Goal: Task Accomplishment & Management: Use online tool/utility

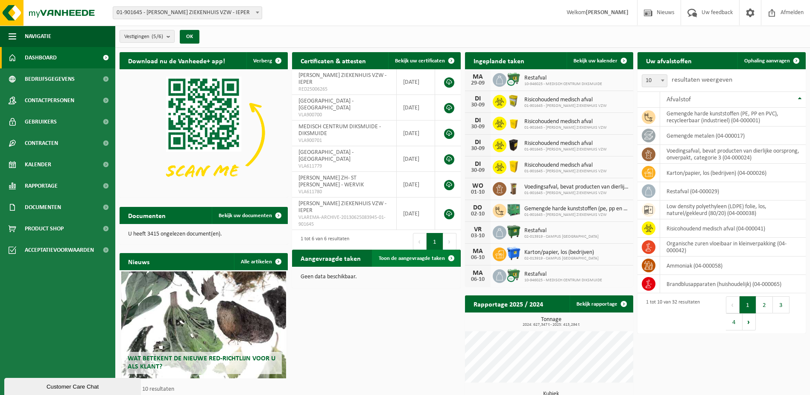
drag, startPoint x: 429, startPoint y: 255, endPoint x: 428, endPoint y: 261, distance: 6.0
click at [429, 255] on span "Toon de aangevraagde taken" at bounding box center [412, 258] width 66 height 6
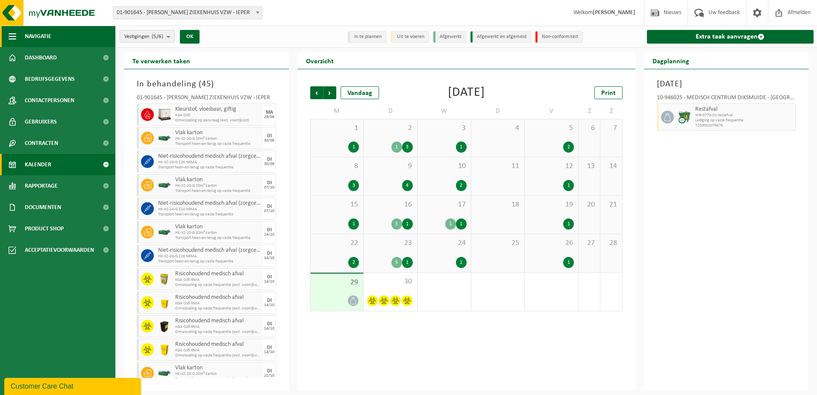
click at [35, 35] on span "Navigatie" at bounding box center [38, 36] width 26 height 21
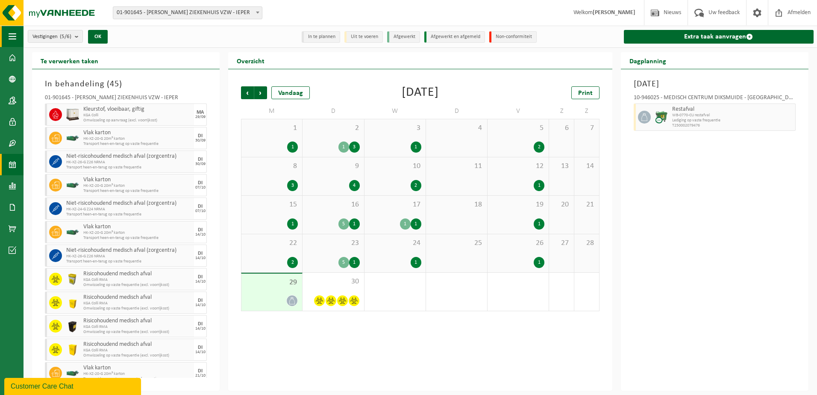
click at [12, 36] on span "button" at bounding box center [13, 36] width 8 height 21
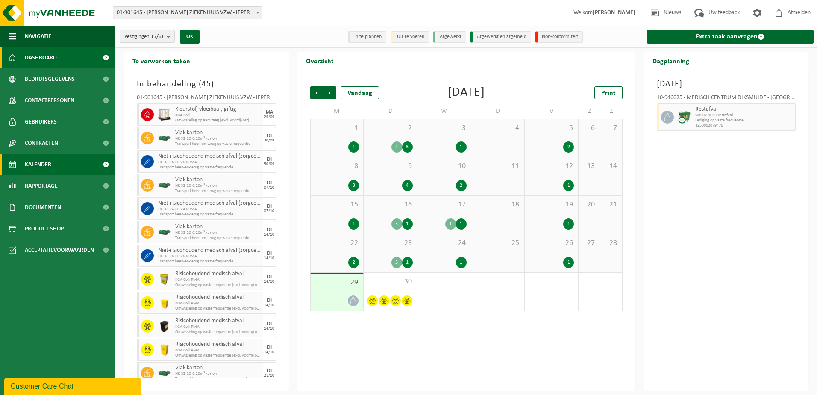
click at [45, 59] on span "Dashboard" at bounding box center [41, 57] width 32 height 21
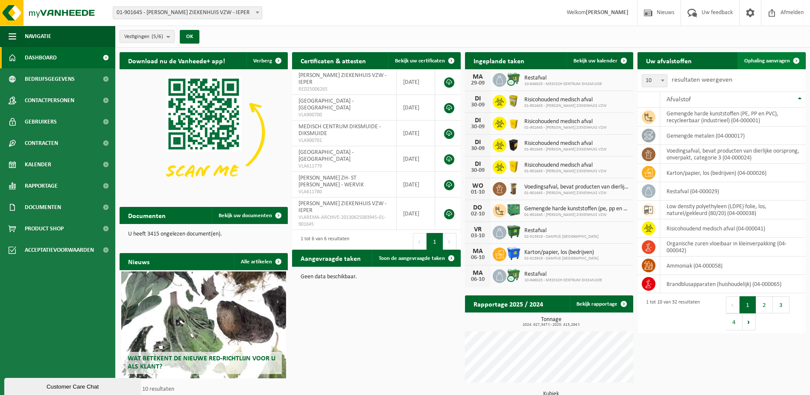
click at [770, 59] on span "Ophaling aanvragen" at bounding box center [767, 61] width 46 height 6
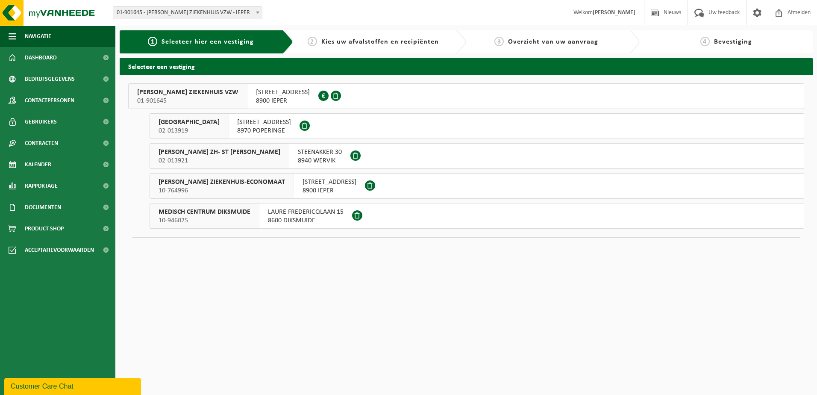
click at [192, 95] on span "JAN YPERMAN ZIEKENHUIS VZW" at bounding box center [187, 92] width 101 height 9
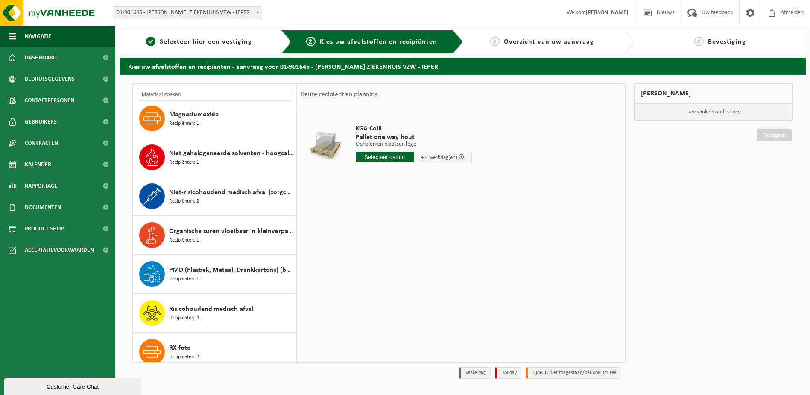
scroll to position [555, 0]
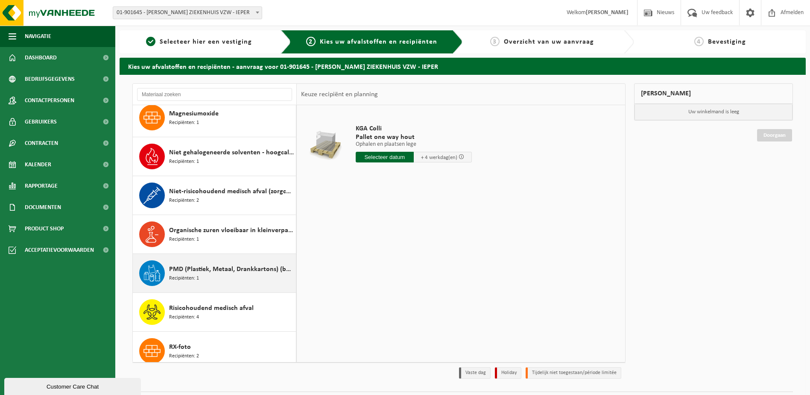
click at [189, 267] on span "PMD (Plastiek, Metaal, Drankkartons) (bedrijven)" at bounding box center [231, 269] width 125 height 10
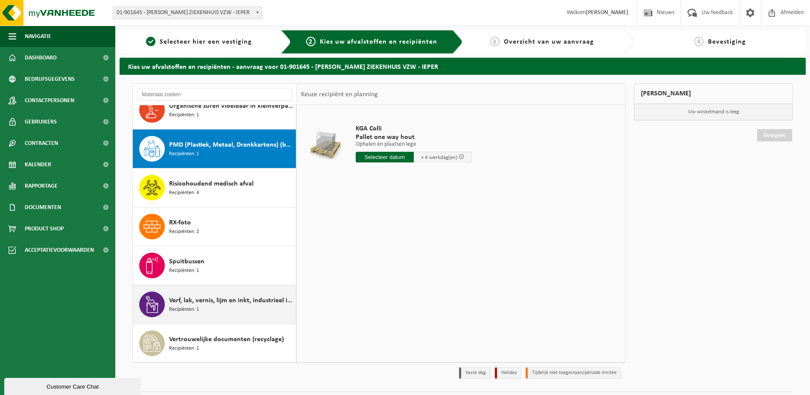
scroll to position [701, 0]
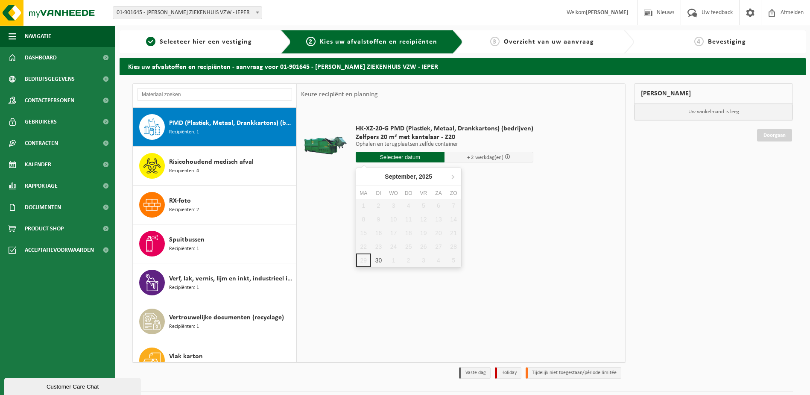
click at [404, 152] on input "text" at bounding box center [400, 157] width 89 height 11
click at [377, 261] on div "30" at bounding box center [378, 260] width 15 height 14
type input "Van 2025-09-30"
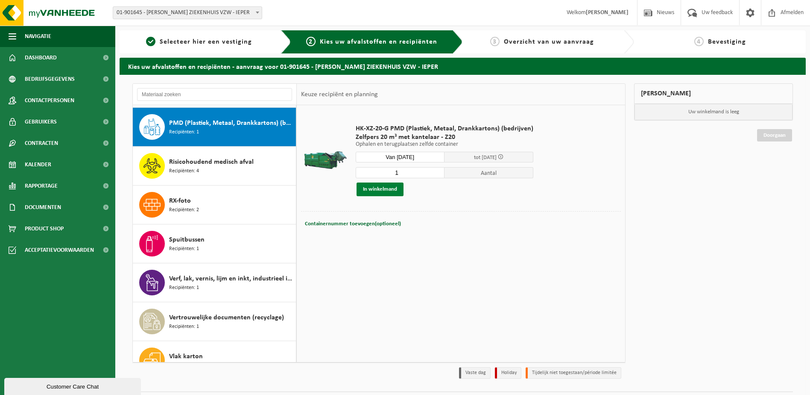
click at [399, 186] on button "In winkelmand" at bounding box center [380, 189] width 47 height 14
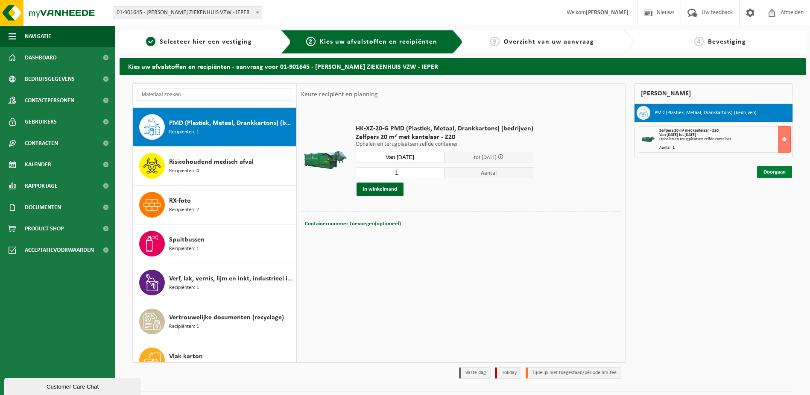
click at [785, 172] on link "Doorgaan" at bounding box center [774, 172] width 35 height 12
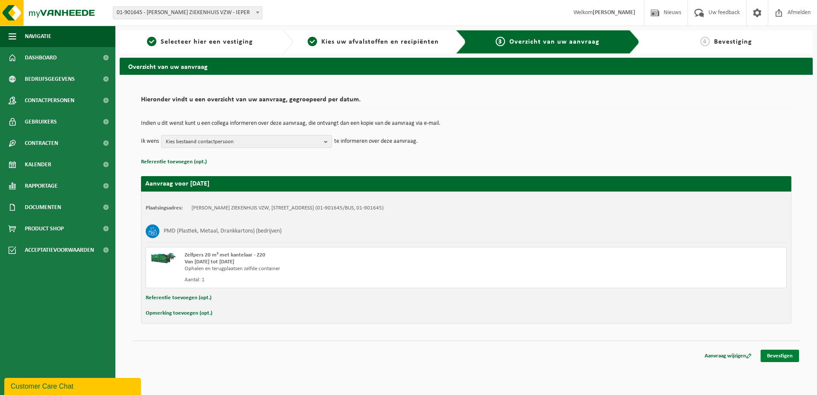
click at [779, 358] on link "Bevestigen" at bounding box center [779, 355] width 38 height 12
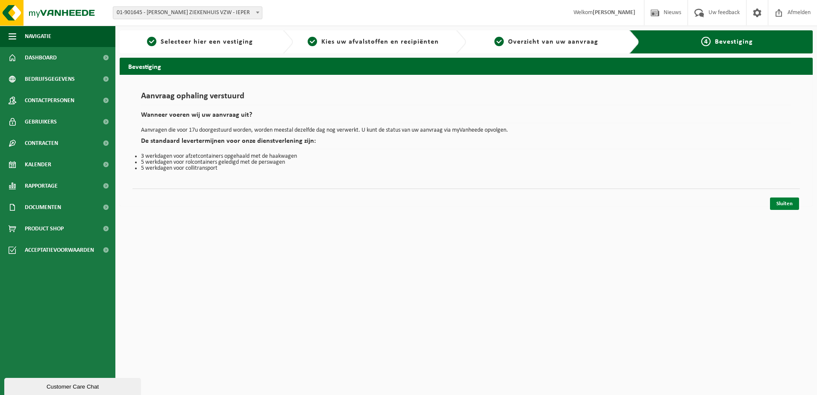
click at [788, 207] on link "Sluiten" at bounding box center [784, 203] width 29 height 12
